Goal: Task Accomplishment & Management: Manage account settings

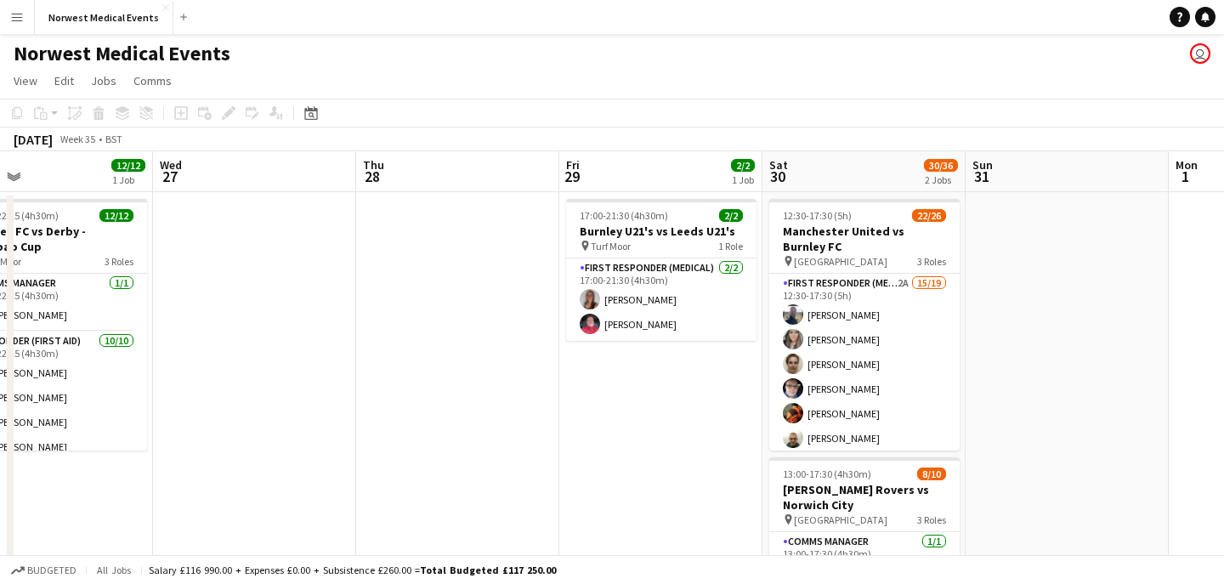
scroll to position [0, 771]
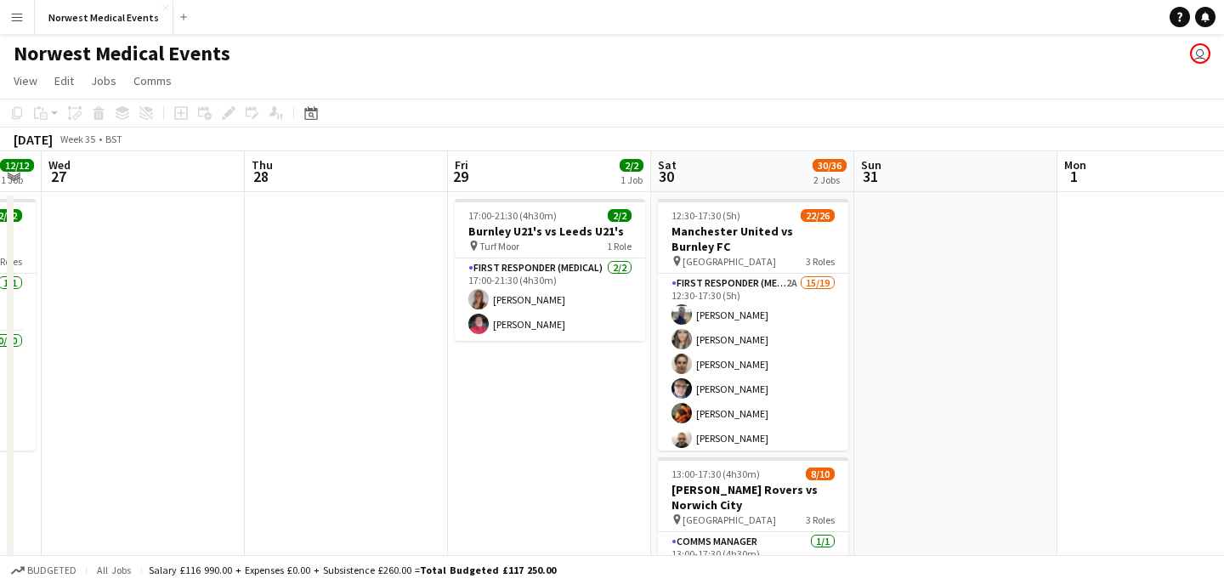
drag, startPoint x: 725, startPoint y: 381, endPoint x: 1015, endPoint y: 159, distance: 364.9
click at [725, 381] on app-card-role "First Responder (Medical) 2A 15/19 12:30-17:30 (5h) [PERSON_NAME] [PERSON_NAME]…" at bounding box center [753, 524] width 190 height 501
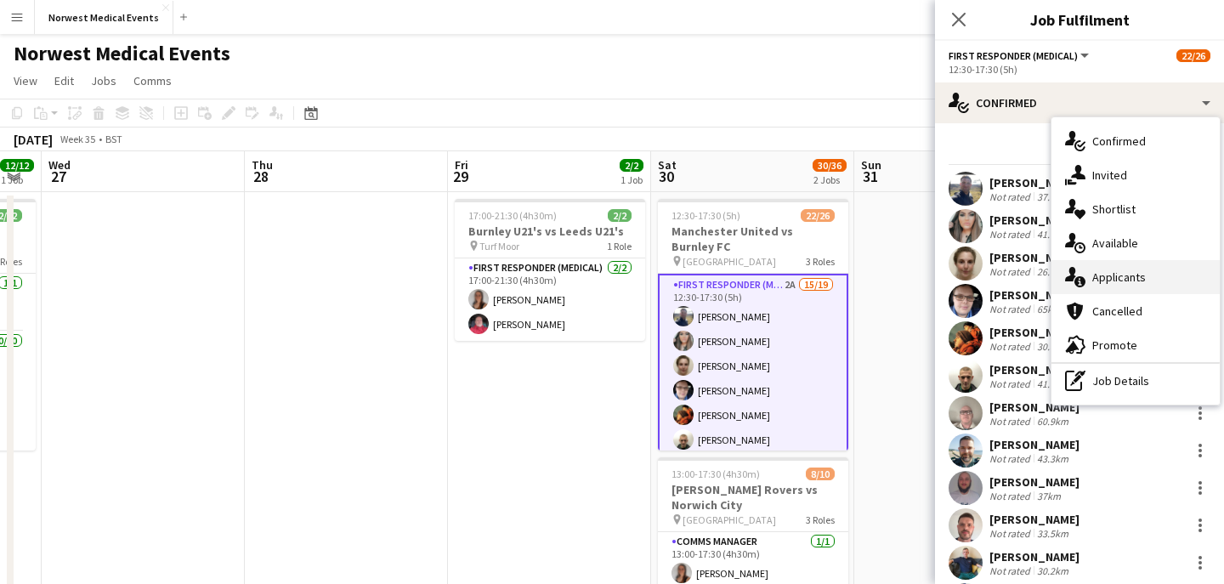
click at [1118, 273] on div "single-neutral-actions-information Applicants" at bounding box center [1135, 277] width 168 height 34
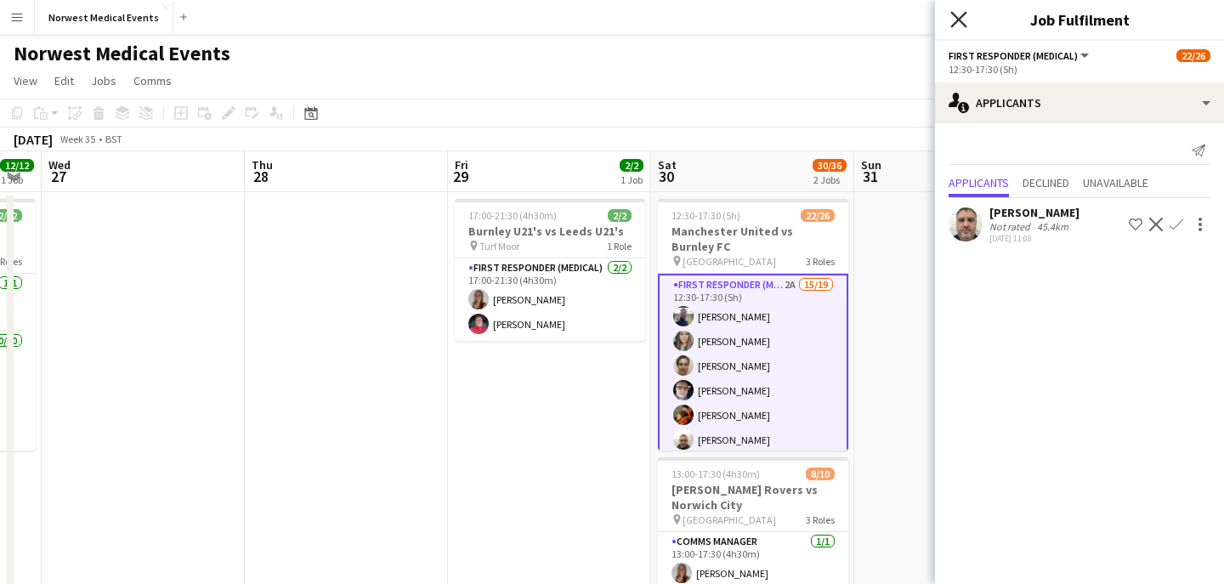
click at [955, 20] on icon "Close pop-in" at bounding box center [958, 19] width 16 height 16
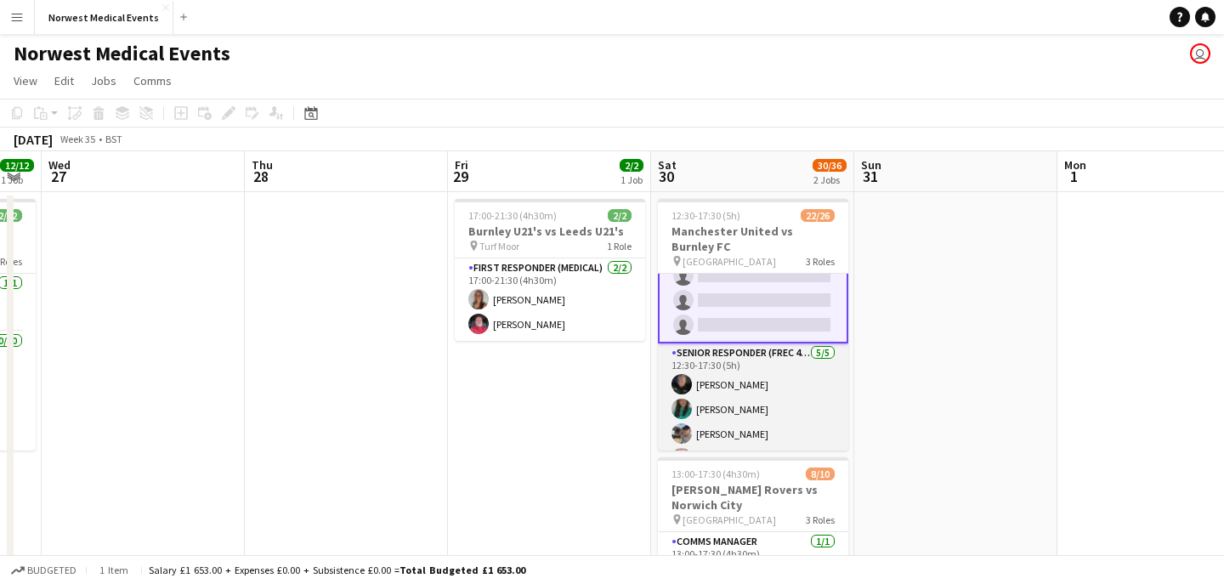
scroll to position [513, 0]
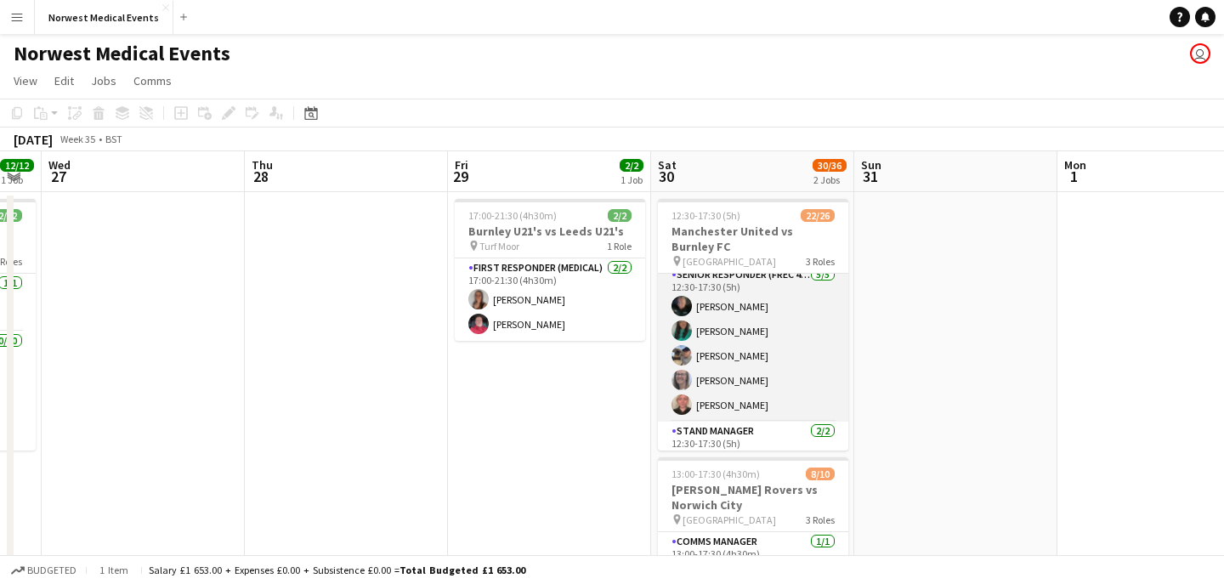
click at [762, 369] on app-card-role "Senior Responder (FREC 4 or Above) [DATE] 12:30-17:30 (5h) [PERSON_NAME] [PERSO…" at bounding box center [753, 343] width 190 height 156
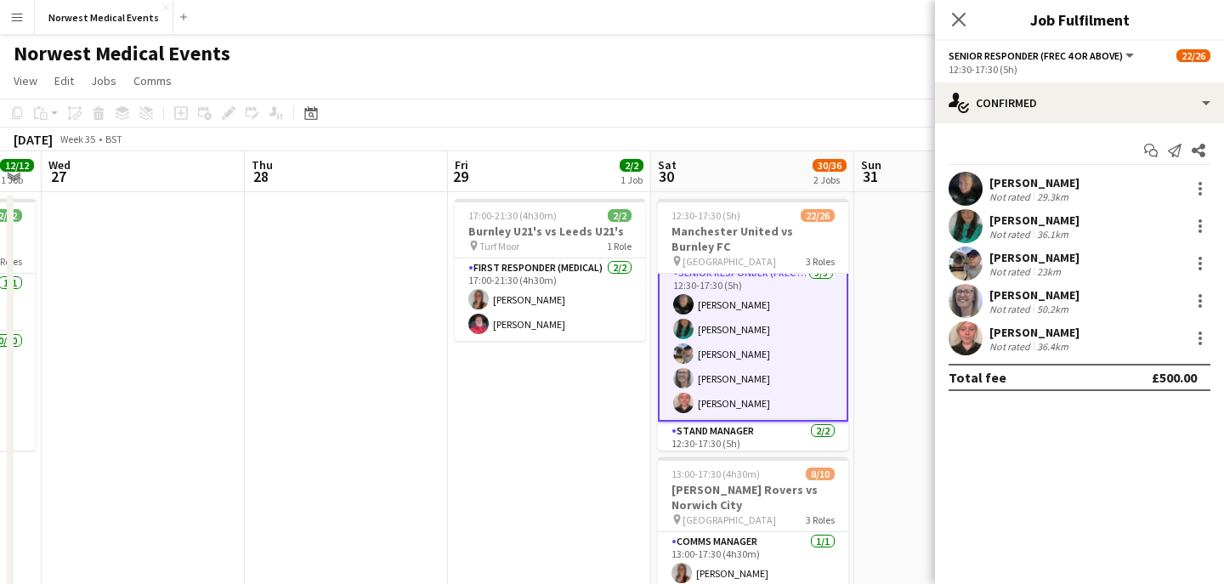
scroll to position [512, 0]
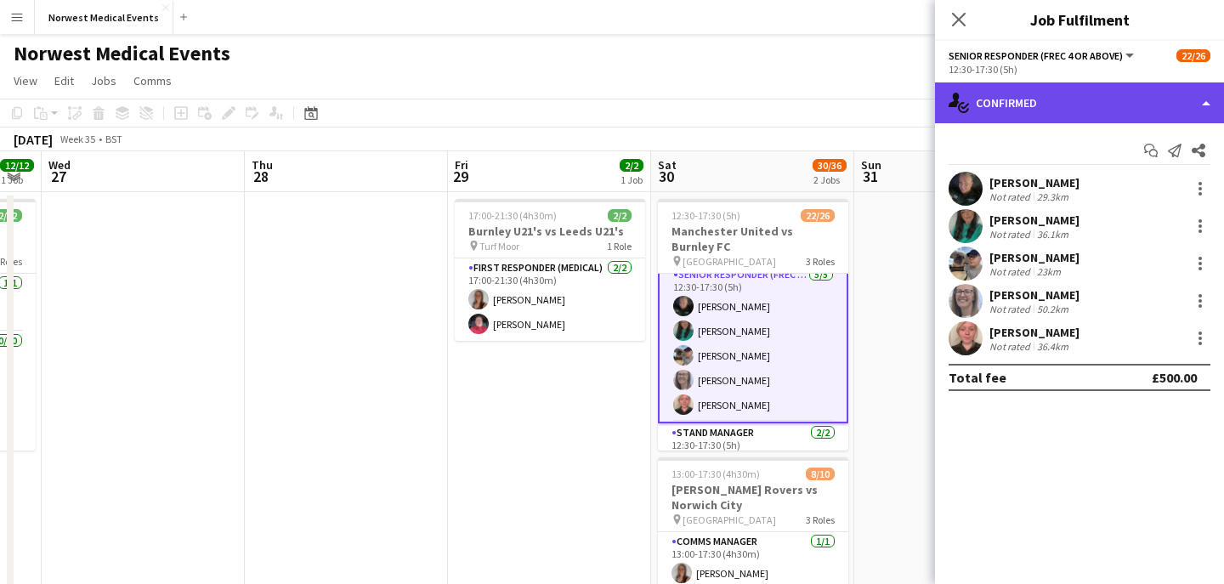
click at [1031, 104] on div "single-neutral-actions-check-2 Confirmed" at bounding box center [1079, 102] width 289 height 41
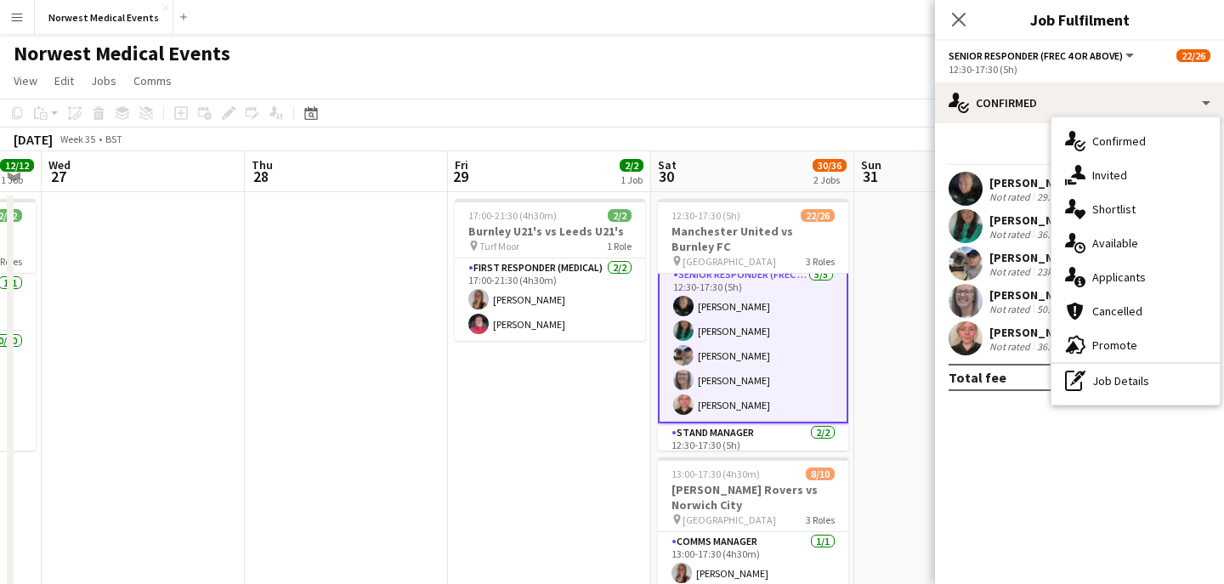
click at [1126, 274] on div "single-neutral-actions-information Applicants" at bounding box center [1135, 277] width 168 height 34
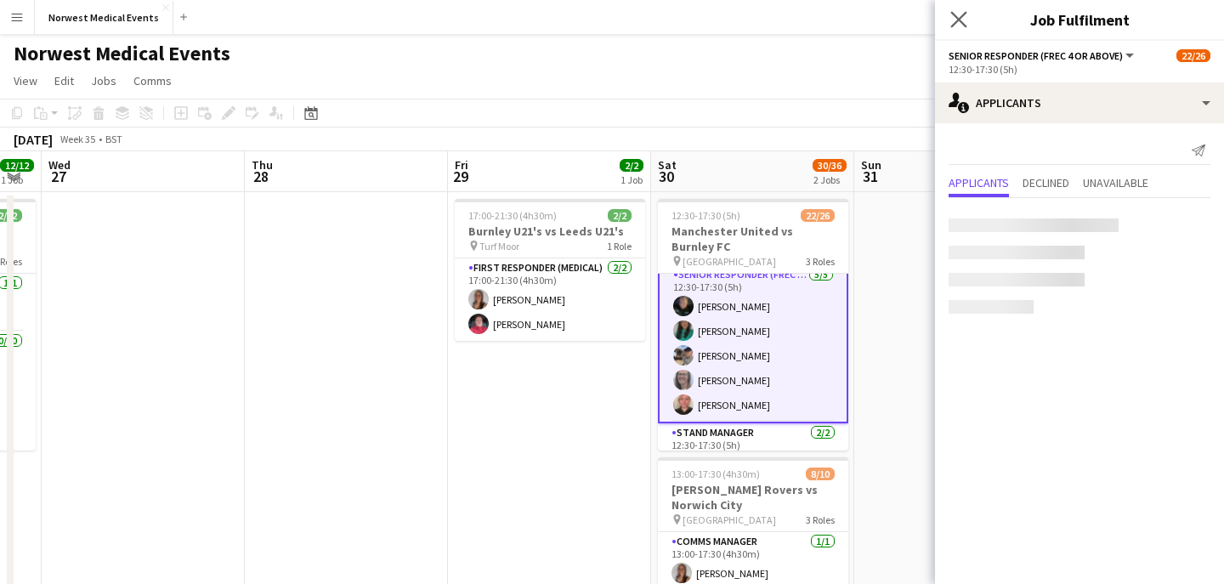
click at [962, 26] on app-icon "Close pop-in" at bounding box center [959, 20] width 25 height 25
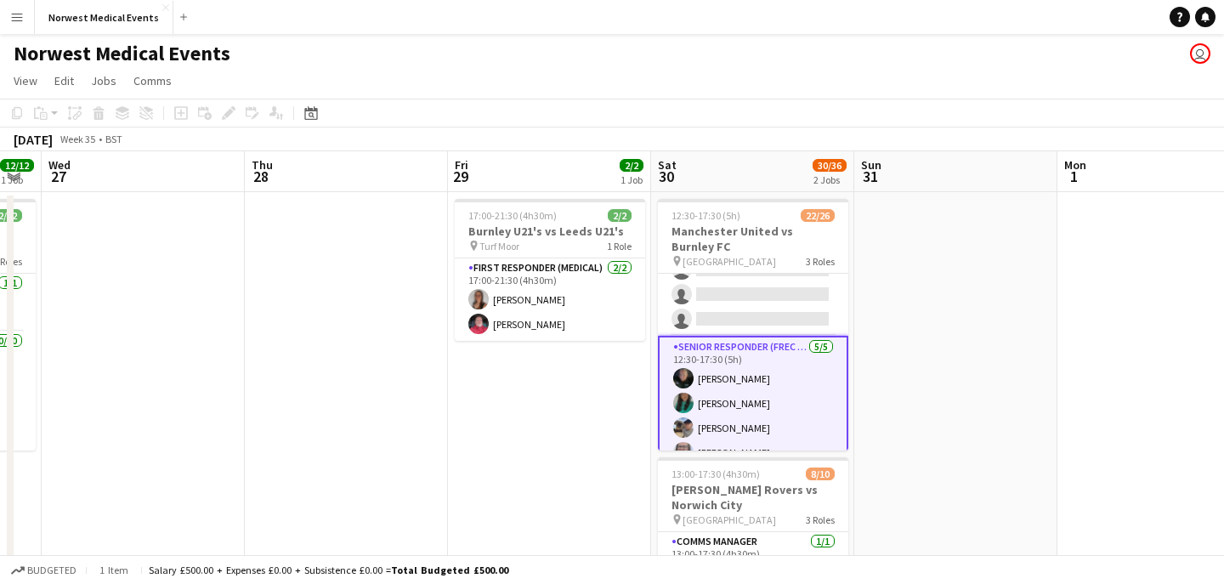
scroll to position [321, 0]
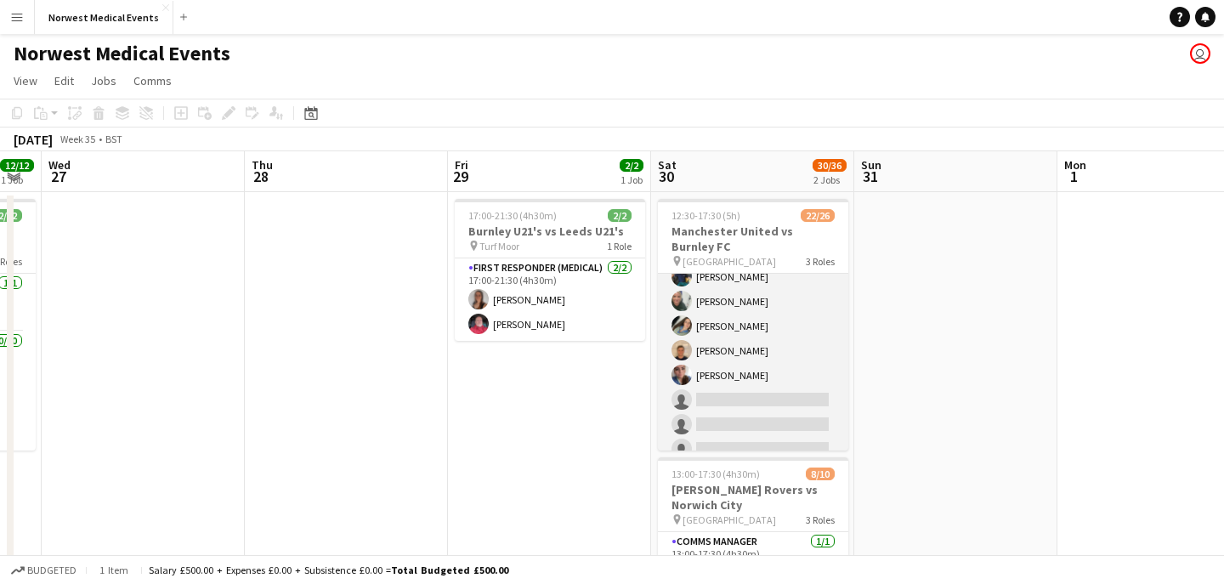
click at [769, 363] on app-card-role "First Responder (Medical) 2A 15/19 12:30-17:30 (5h) [PERSON_NAME] [PERSON_NAME]…" at bounding box center [753, 239] width 190 height 501
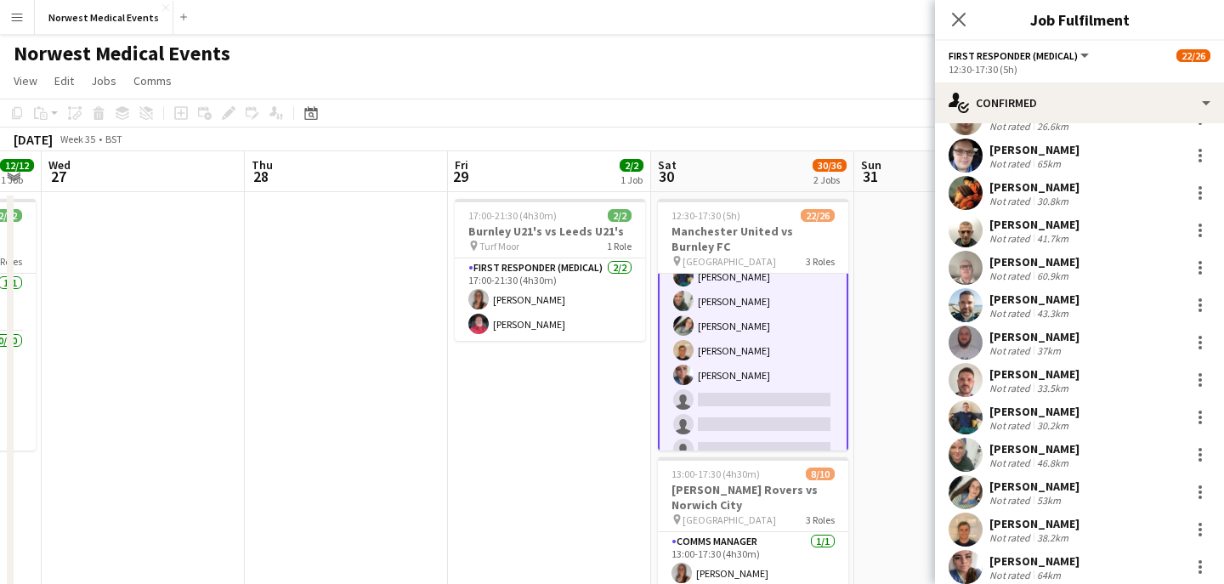
scroll to position [344, 0]
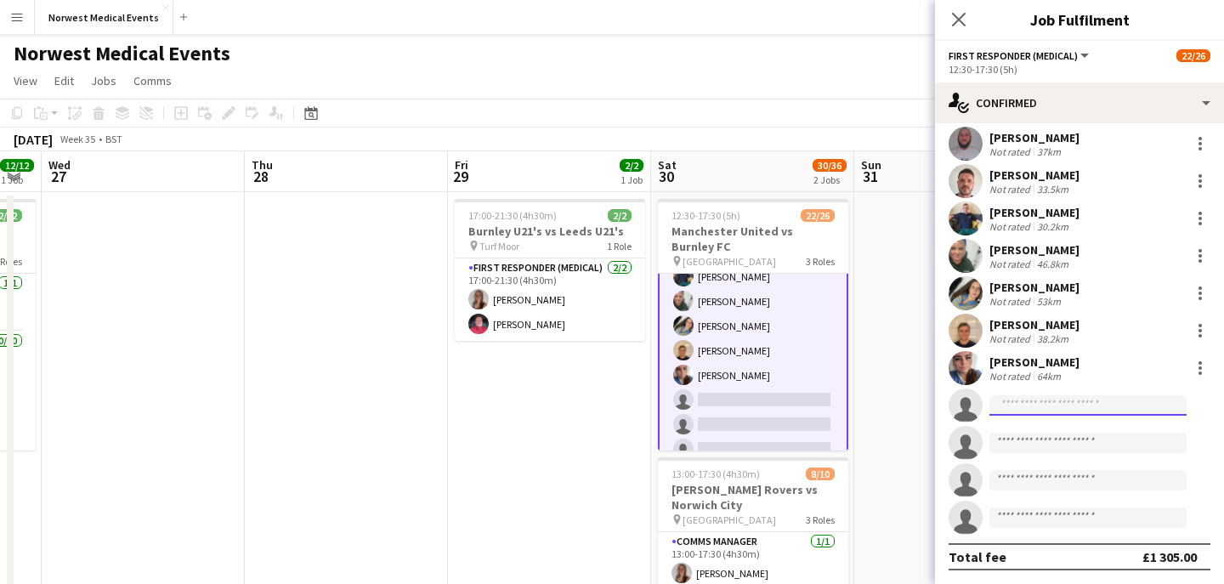
click at [1066, 403] on input at bounding box center [1087, 405] width 197 height 20
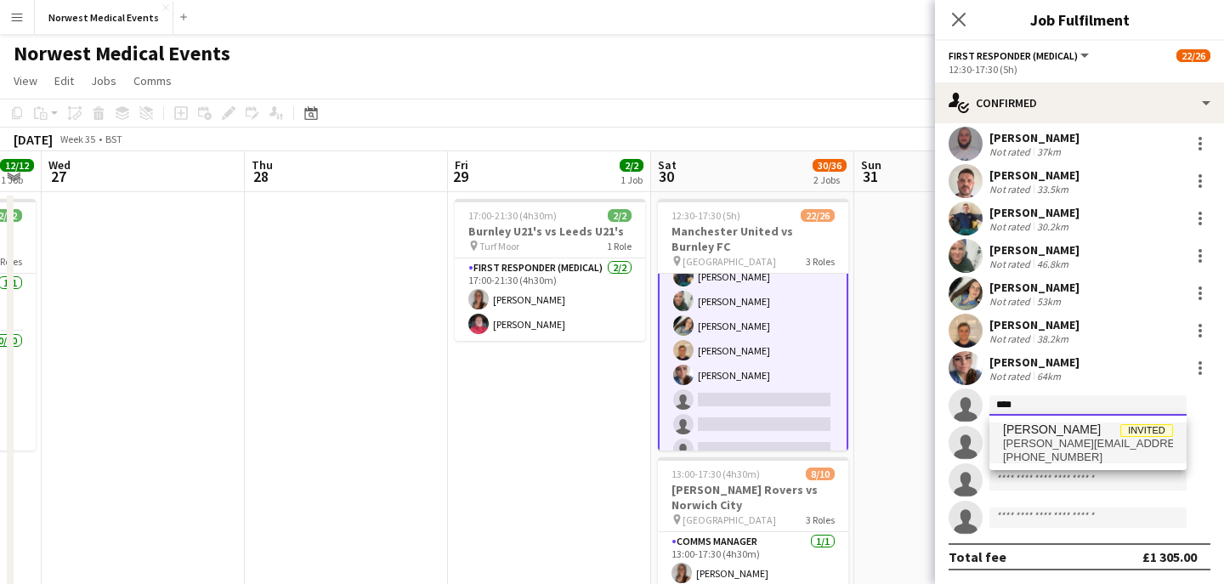
type input "****"
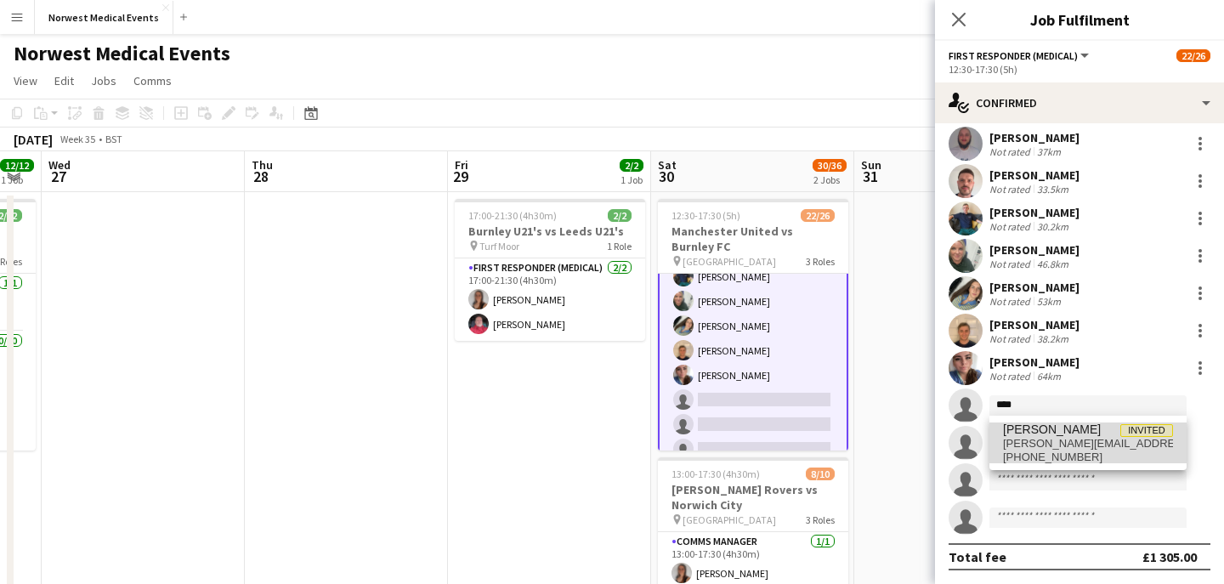
click at [1071, 426] on span "[PERSON_NAME]" at bounding box center [1052, 429] width 98 height 14
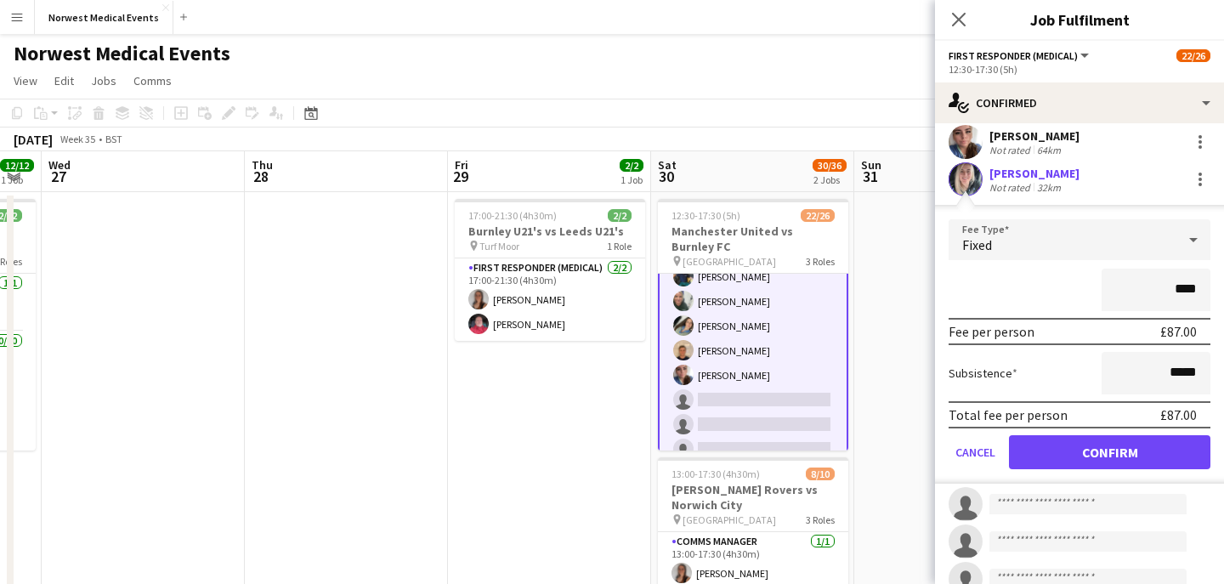
scroll to position [574, 0]
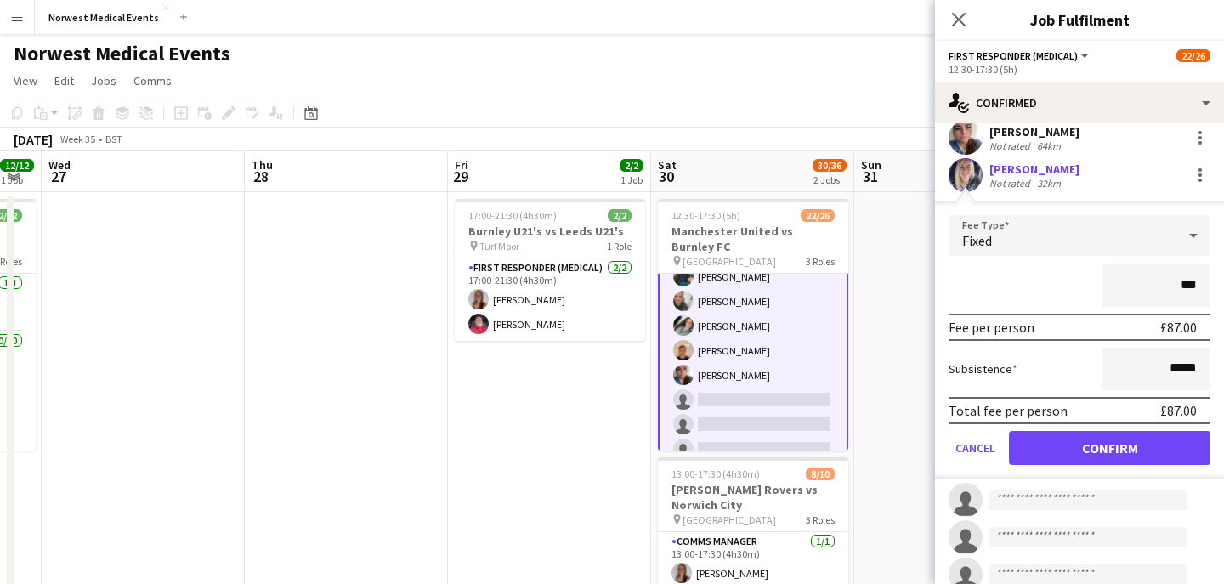
type input "**"
type input "*******"
click at [1118, 442] on button "Confirm" at bounding box center [1109, 448] width 201 height 34
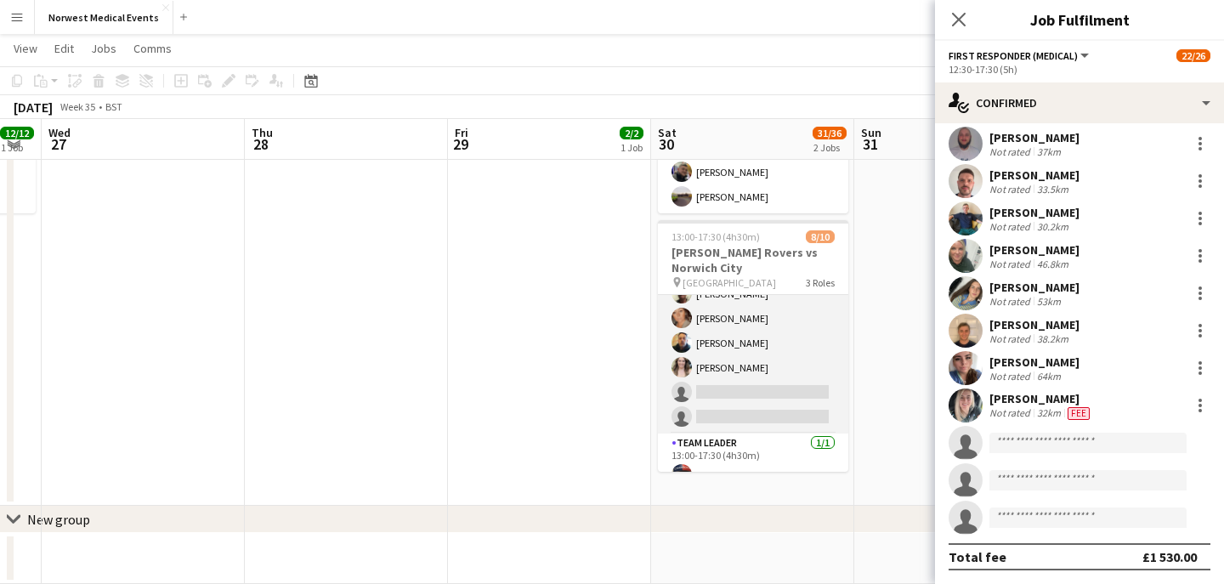
scroll to position [167, 0]
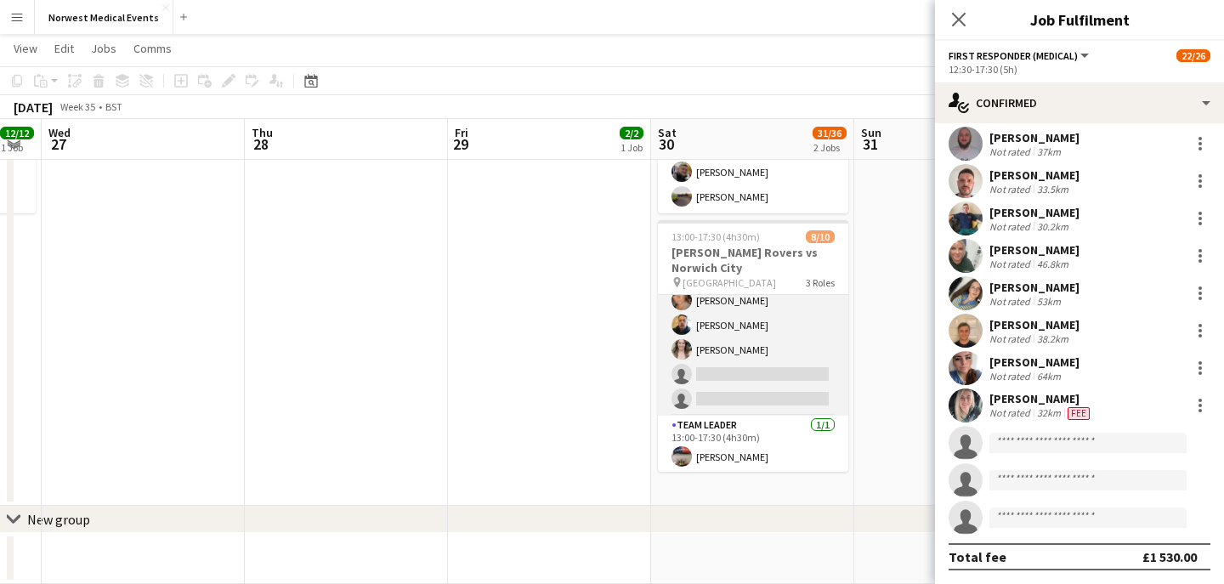
click at [762, 405] on app-card-role "Responder (First Aid) 2A [DATE] 13:00-17:30 (4h30m) [PERSON_NAME] [PERSON_NAME]…" at bounding box center [753, 300] width 190 height 230
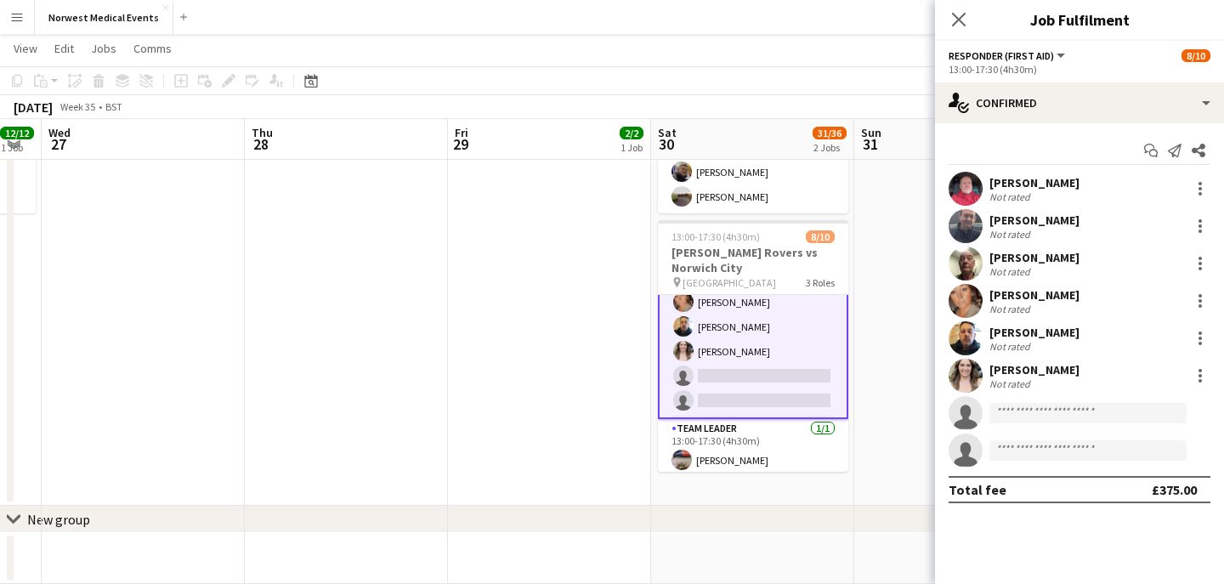
scroll to position [169, 0]
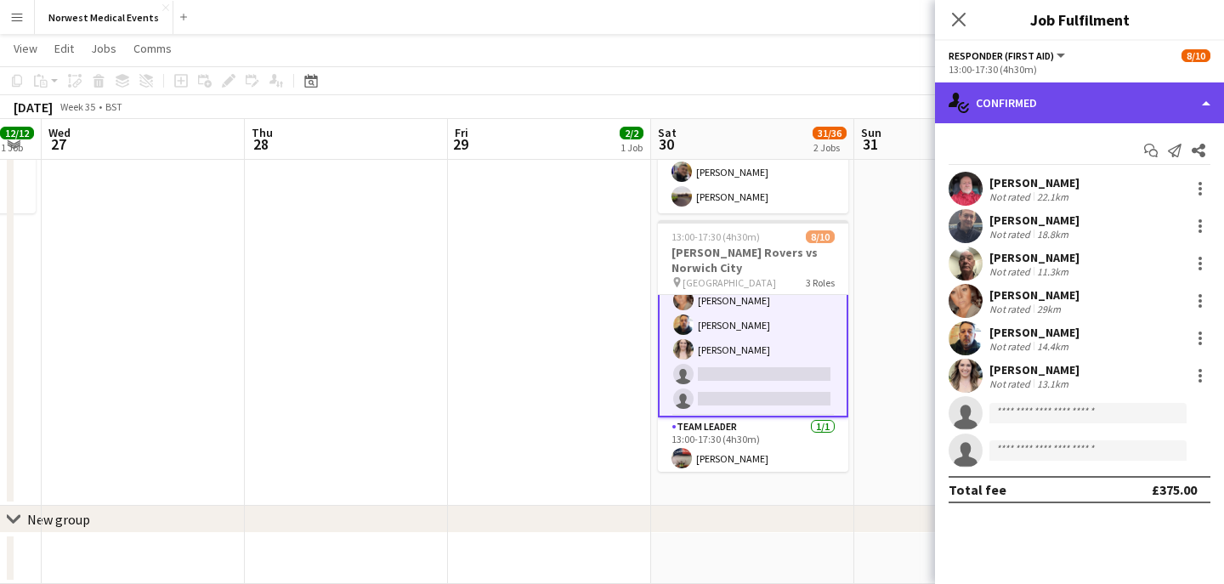
click at [1058, 101] on div "single-neutral-actions-check-2 Confirmed" at bounding box center [1079, 102] width 289 height 41
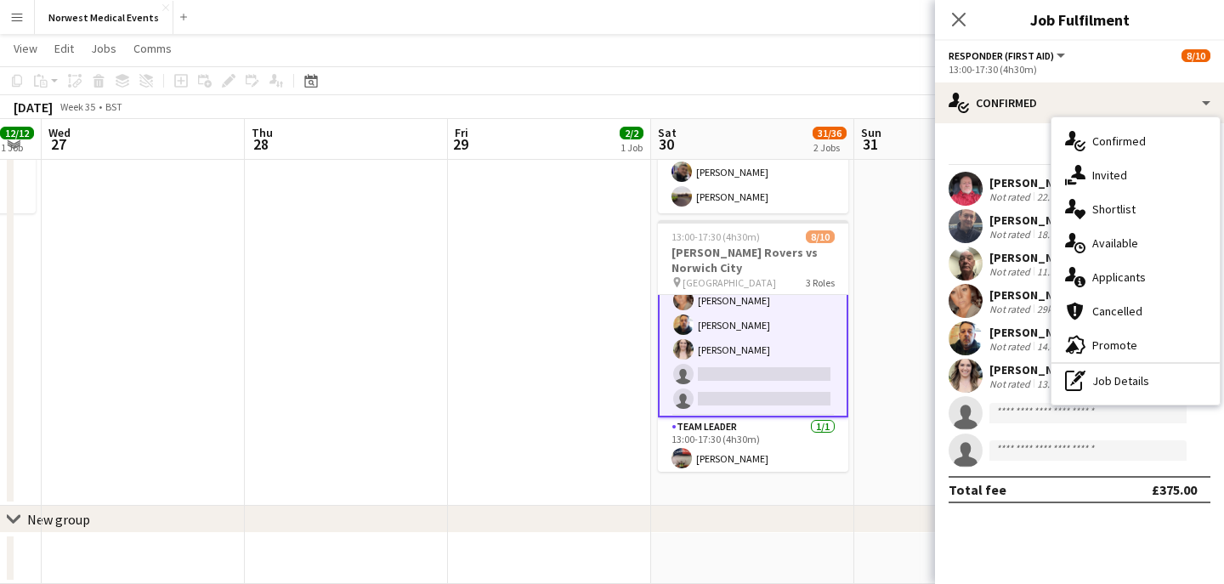
click at [1115, 260] on div "single-neutral-actions-information Applicants" at bounding box center [1135, 277] width 168 height 34
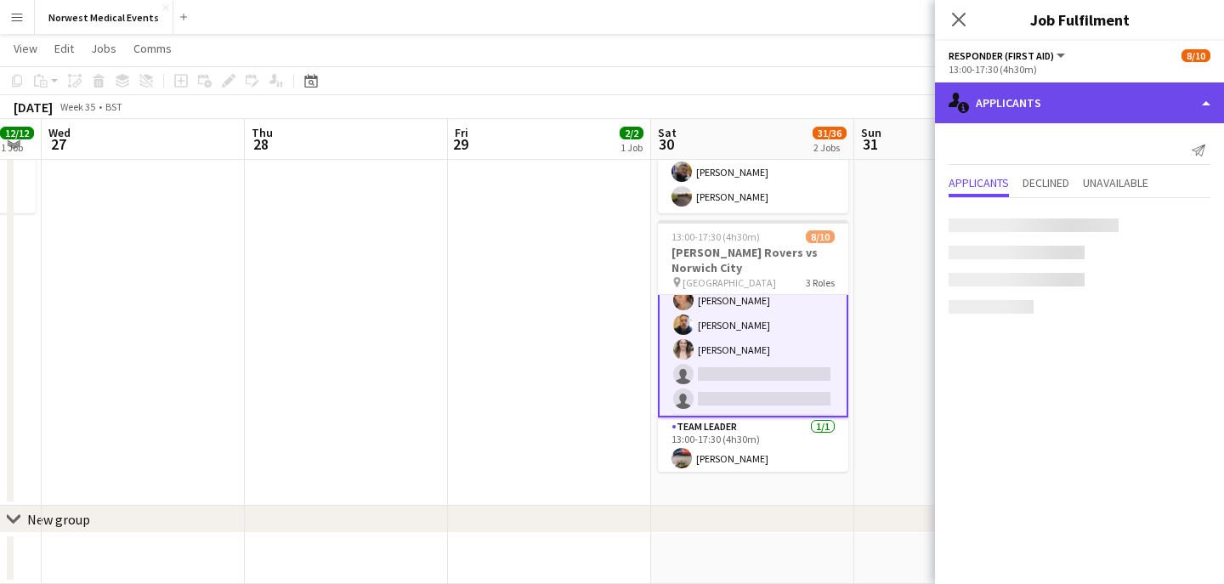
click at [1073, 89] on div "single-neutral-actions-information Applicants" at bounding box center [1079, 102] width 289 height 41
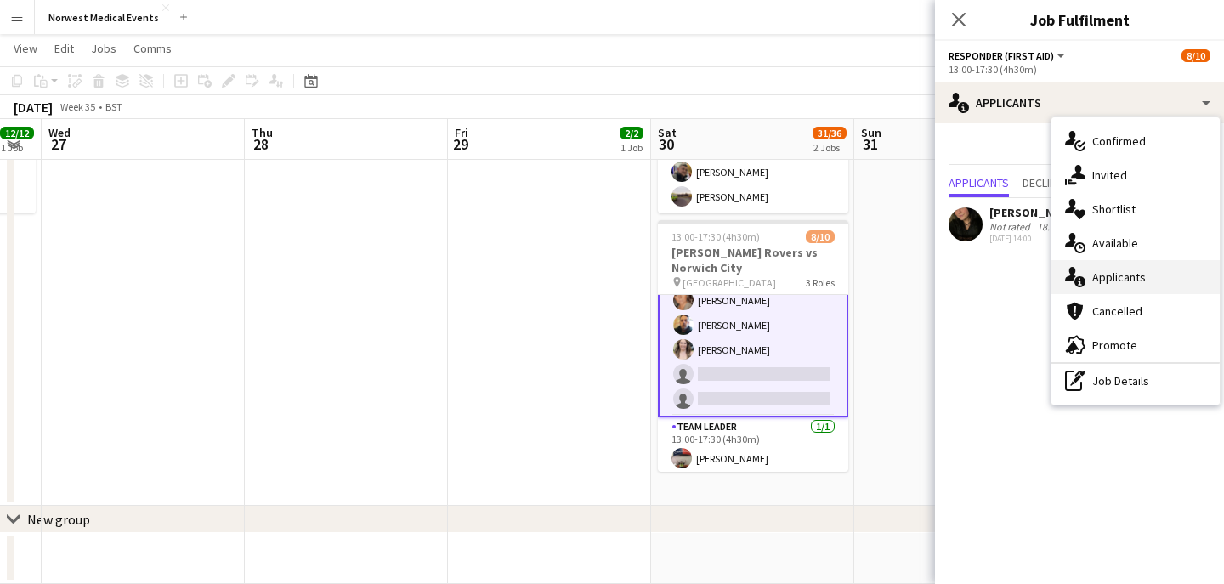
click at [1123, 278] on div "single-neutral-actions-information Applicants" at bounding box center [1135, 277] width 168 height 34
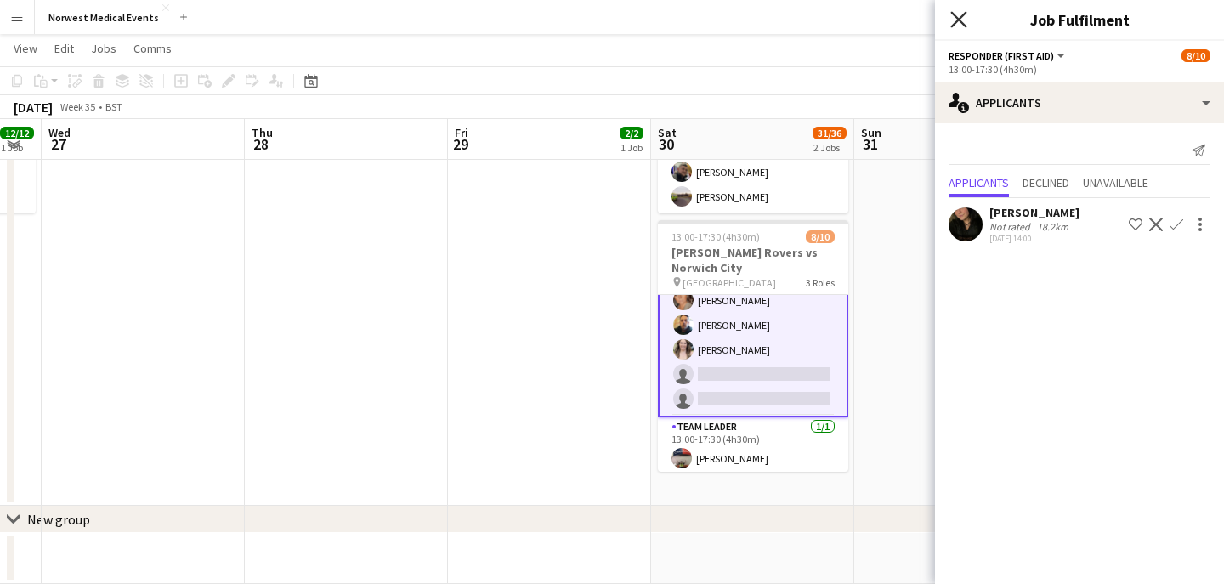
click at [953, 21] on icon "Close pop-in" at bounding box center [958, 19] width 16 height 16
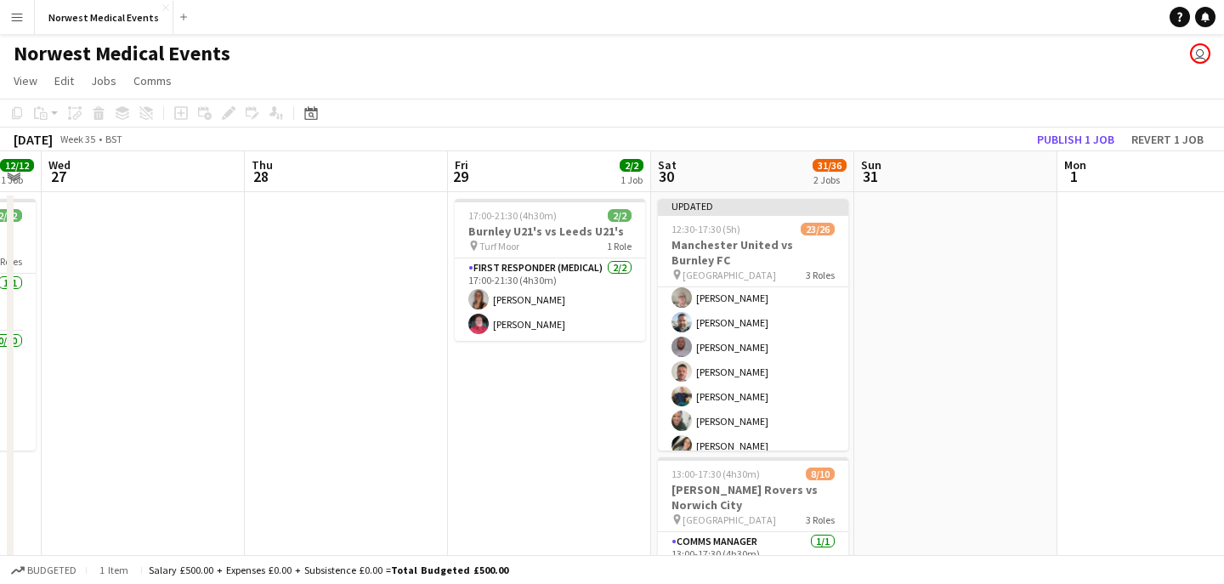
scroll to position [47, 0]
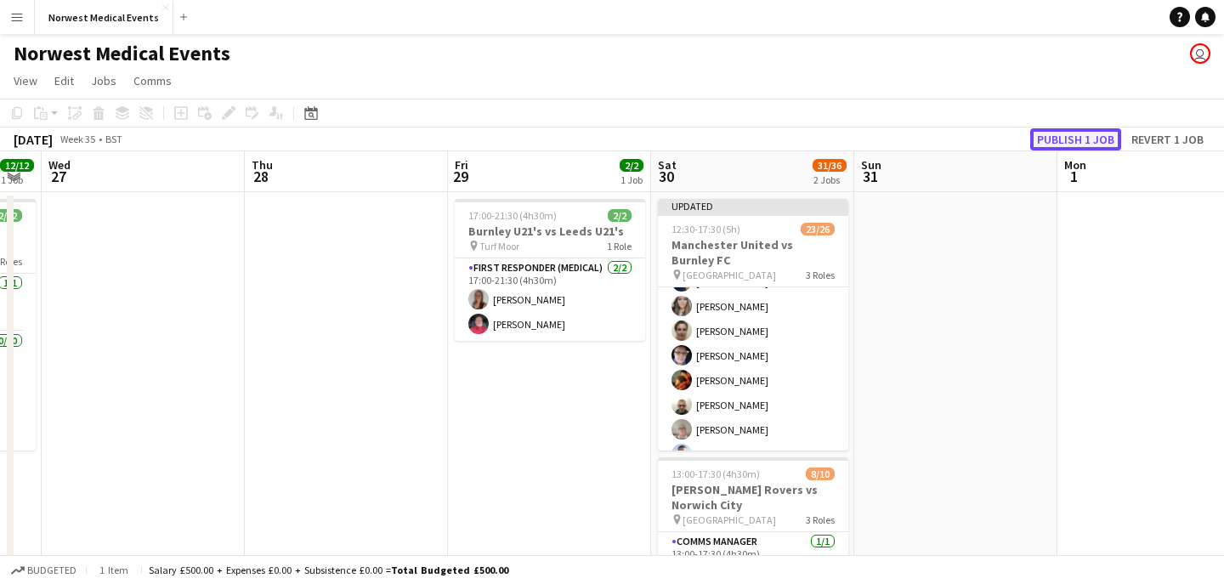
click at [1066, 136] on button "Publish 1 job" at bounding box center [1075, 139] width 91 height 22
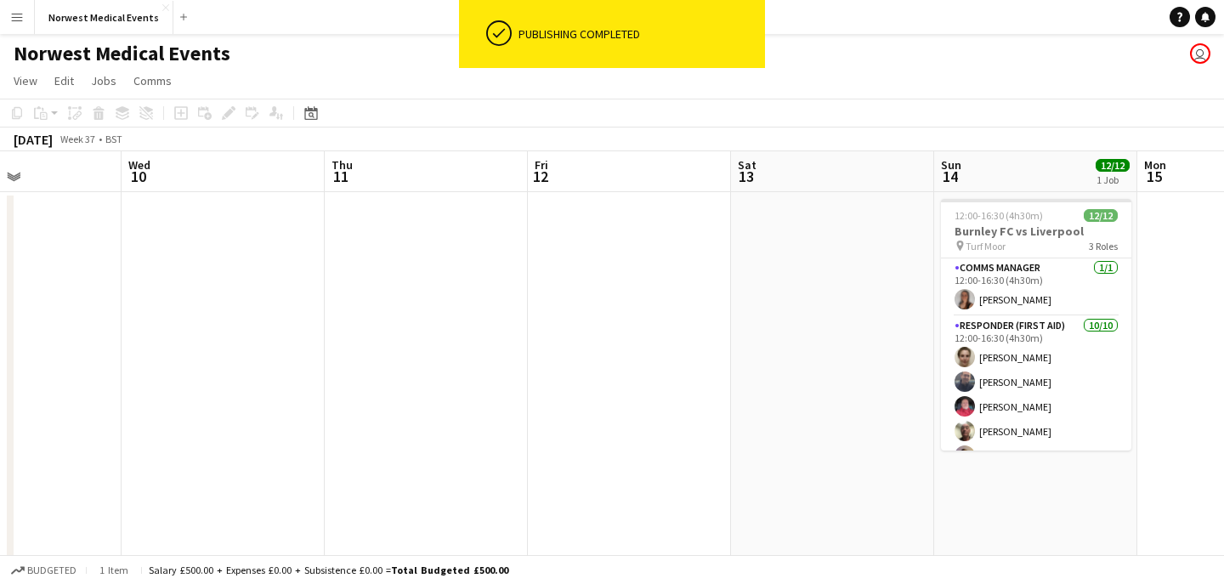
scroll to position [0, 571]
